Goal: Browse casually: Explore the website without a specific task or goal

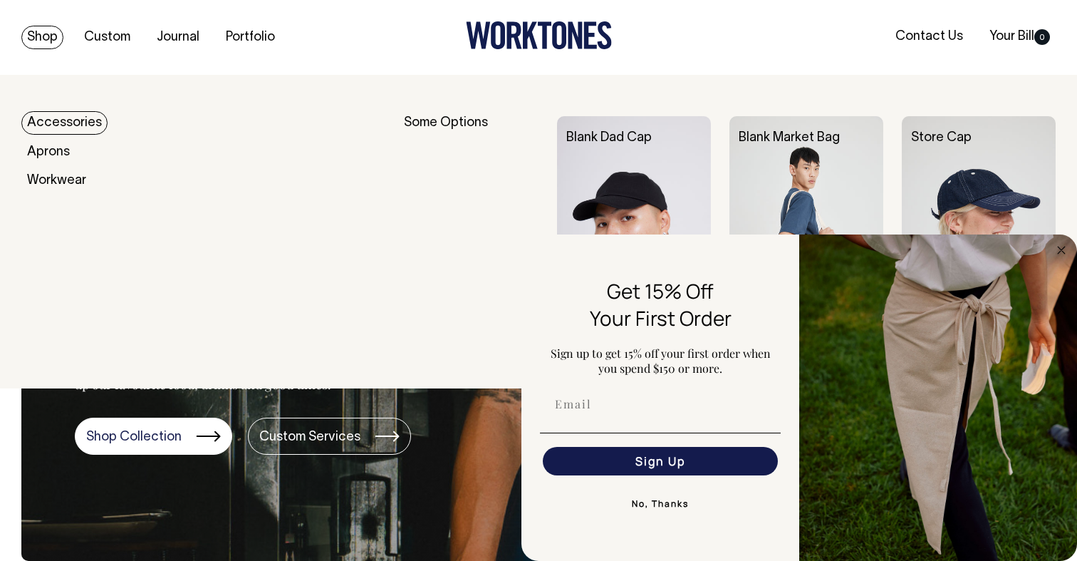
click at [37, 36] on link "Shop" at bounding box center [42, 38] width 42 height 24
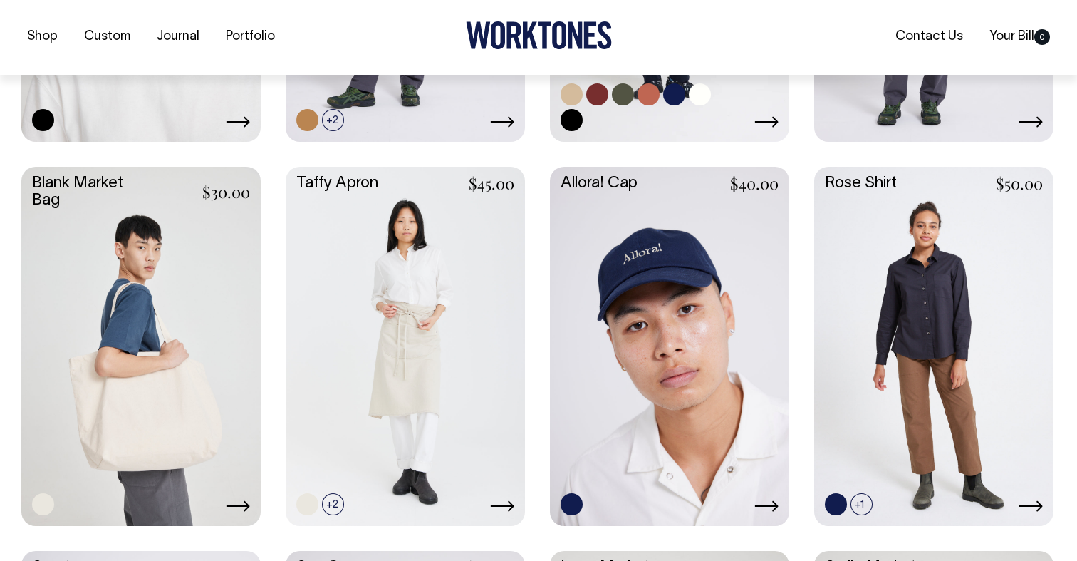
scroll to position [2059, 0]
click at [110, 239] on link at bounding box center [140, 344] width 239 height 356
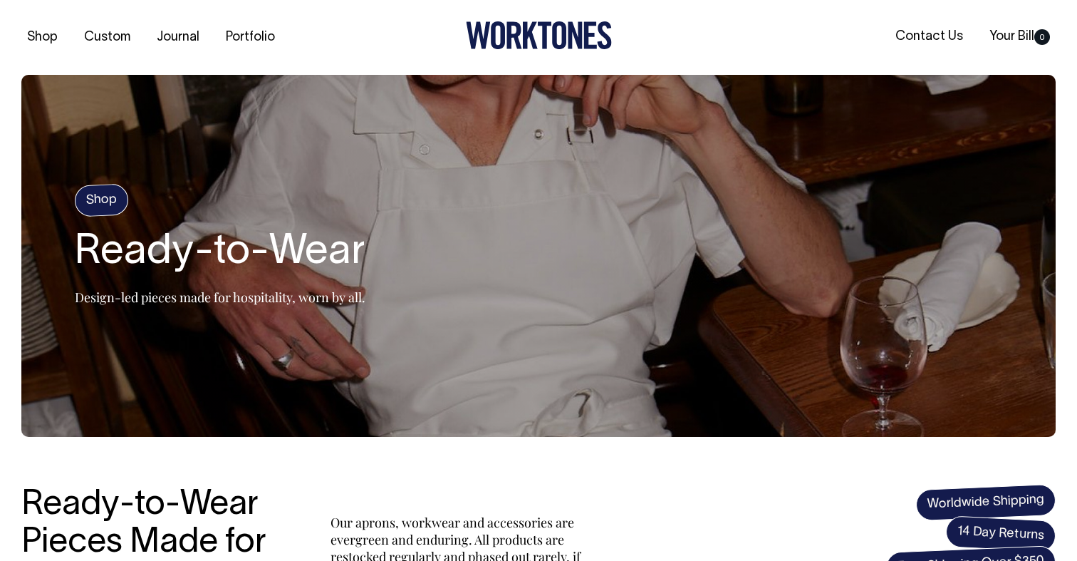
scroll to position [0, 0]
click at [930, 36] on link "Contact Us" at bounding box center [929, 37] width 79 height 24
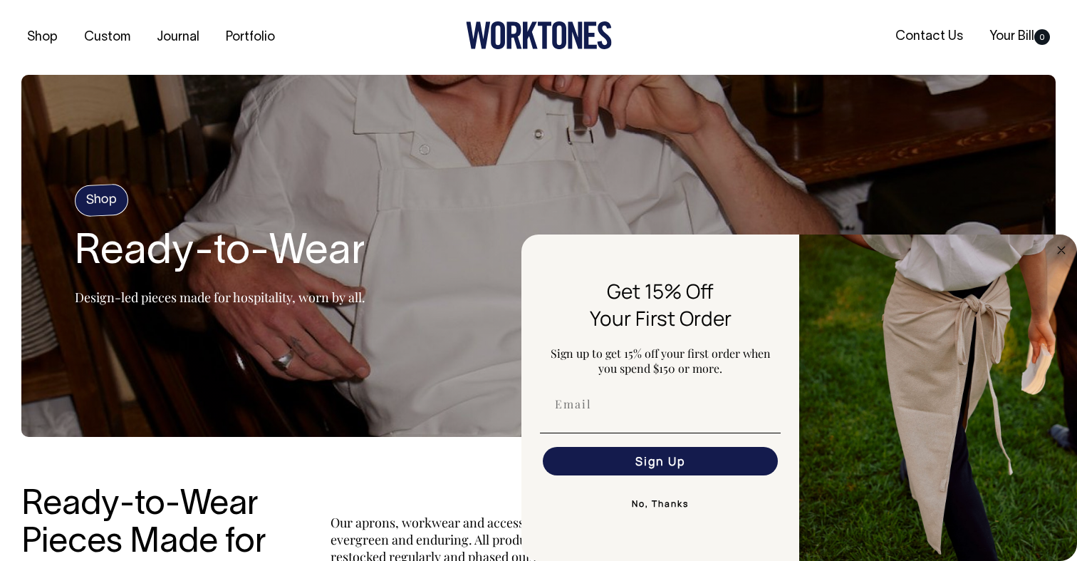
click at [538, 15] on div "Shop Custom Journal Portfolio Contact Us Your Bill 0" at bounding box center [538, 37] width 1077 height 75
click at [524, 26] on icon at bounding box center [530, 35] width 15 height 27
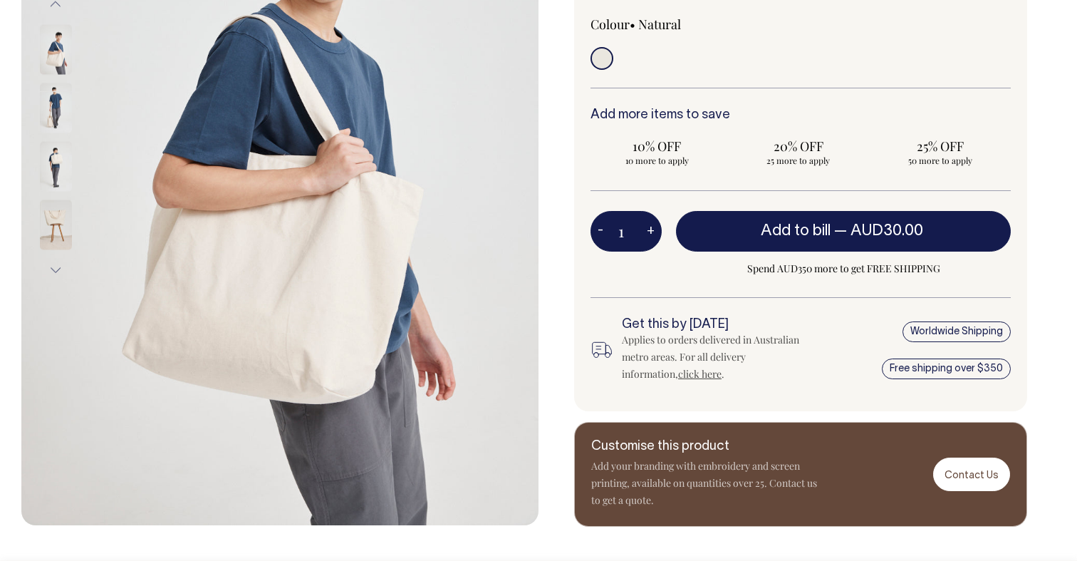
scroll to position [326, 0]
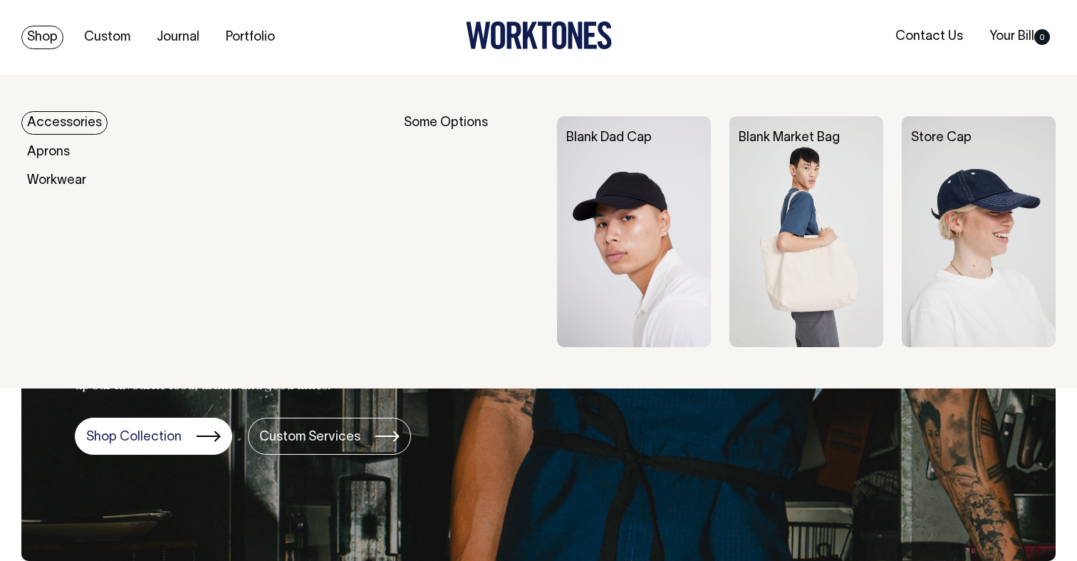
click at [32, 37] on link "Shop" at bounding box center [42, 38] width 42 height 24
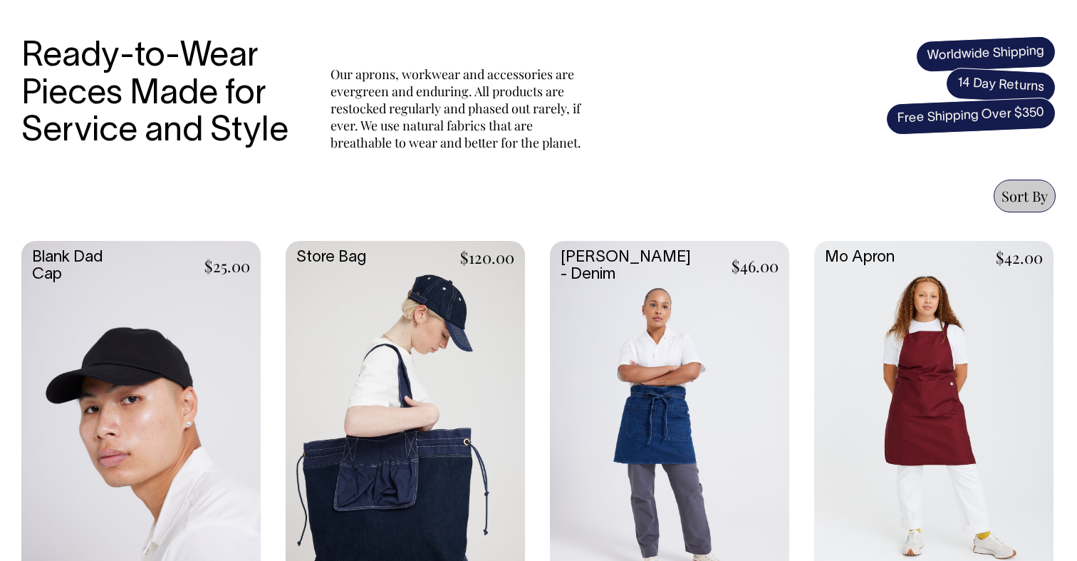
scroll to position [448, 0]
click at [1032, 197] on span "Sort By" at bounding box center [1025, 195] width 46 height 19
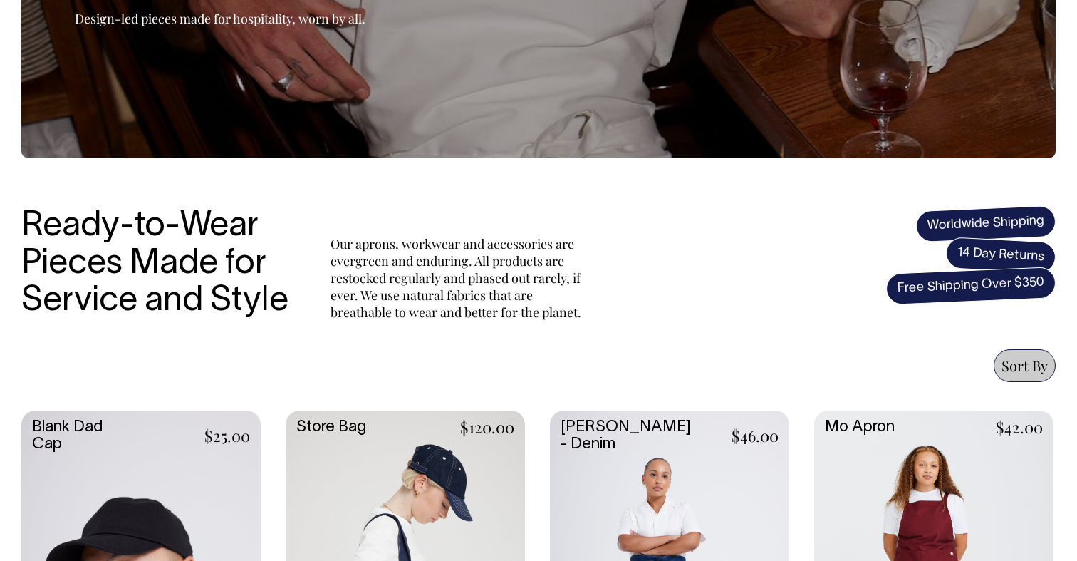
scroll to position [279, 0]
